Goal: Check status

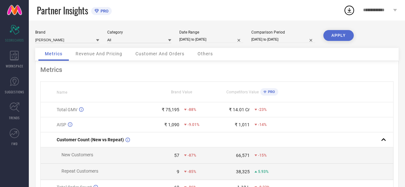
scroll to position [2, 0]
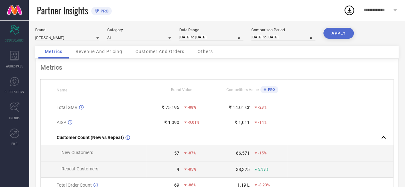
select select "7"
select select "2025"
select select "8"
select select "2025"
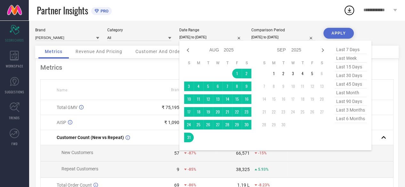
click at [200, 38] on input "[DATE] to [DATE]" at bounding box center [211, 37] width 64 height 7
select select "7"
select select "2024"
select select "8"
select select "2024"
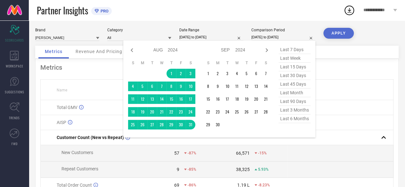
click at [260, 38] on input "[DATE] to [DATE]" at bounding box center [283, 37] width 64 height 7
click at [290, 76] on span "last 30 days" at bounding box center [294, 75] width 32 height 9
type input "[DATE] to [DATE]"
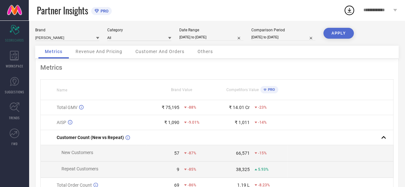
select select "7"
select select "2025"
select select "8"
select select "2025"
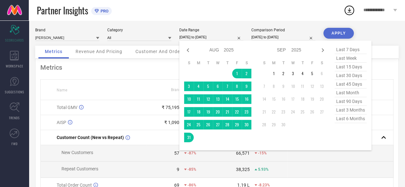
click at [209, 39] on input "[DATE] to [DATE]" at bounding box center [211, 37] width 64 height 7
click at [344, 79] on span "last 30 days" at bounding box center [350, 75] width 32 height 9
type input "[DATE] to [DATE]"
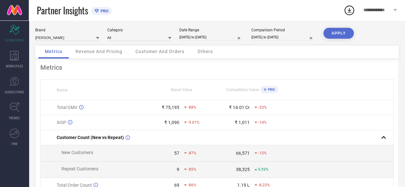
click at [339, 35] on button "APPLY" at bounding box center [338, 33] width 30 height 11
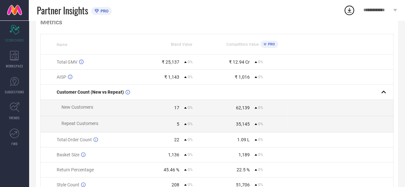
scroll to position [0, 0]
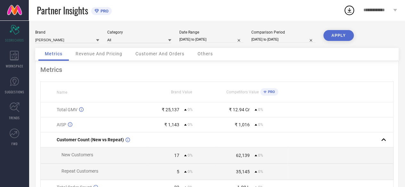
click at [305, 128] on td at bounding box center [340, 124] width 106 height 15
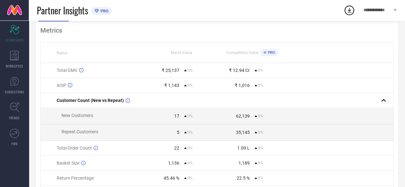
scroll to position [41, 0]
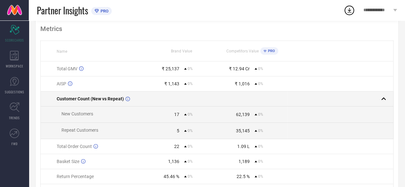
click at [372, 96] on div at bounding box center [338, 98] width 100 height 9
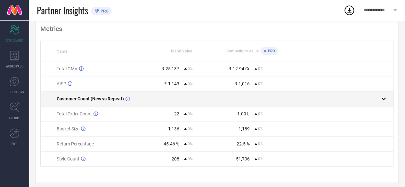
drag, startPoint x: 372, startPoint y: 96, endPoint x: 255, endPoint y: 99, distance: 116.5
click at [255, 99] on td at bounding box center [252, 98] width 70 height 15
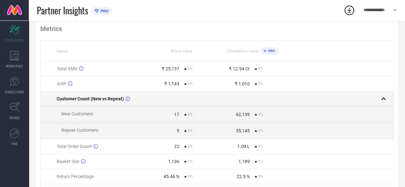
click at [255, 99] on td at bounding box center [252, 98] width 70 height 15
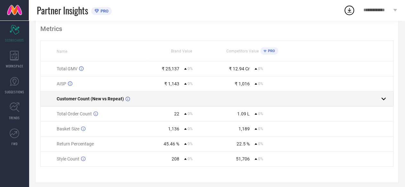
click at [255, 99] on td at bounding box center [252, 98] width 70 height 15
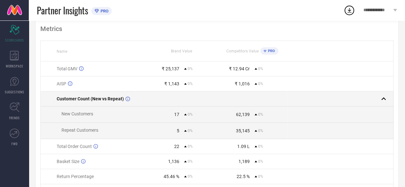
click at [255, 99] on td at bounding box center [252, 98] width 70 height 15
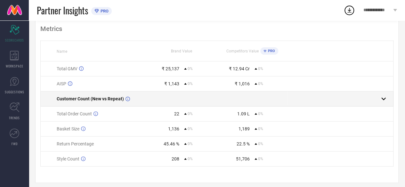
click at [255, 99] on td at bounding box center [252, 98] width 70 height 15
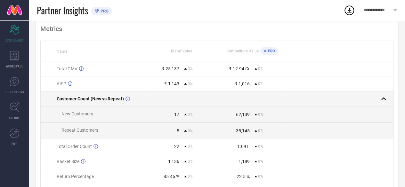
click at [255, 99] on td at bounding box center [252, 98] width 70 height 15
